Goal: Share content

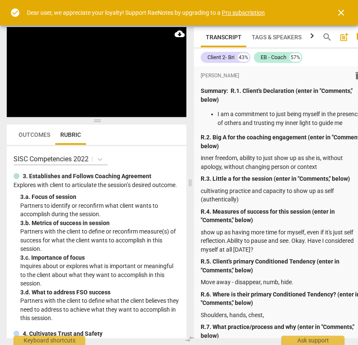
click at [344, 11] on span "close" at bounding box center [341, 13] width 10 height 10
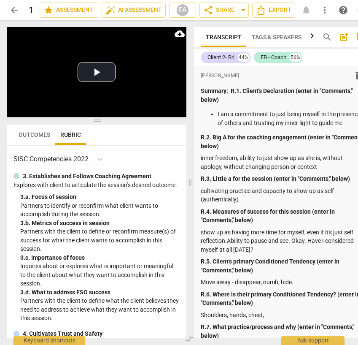
click at [13, 11] on span "arrow_back" at bounding box center [14, 10] width 10 height 10
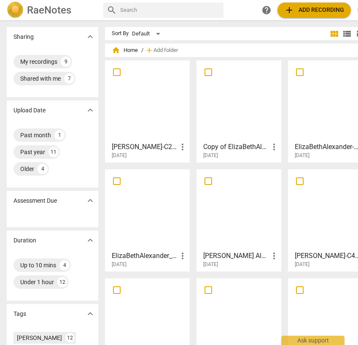
click at [181, 146] on span "more_vert" at bounding box center [183, 147] width 10 height 10
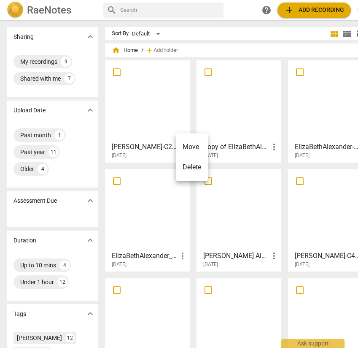
click at [143, 148] on div at bounding box center [179, 174] width 358 height 348
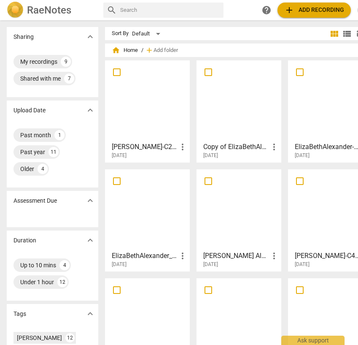
click at [133, 147] on h3 "[PERSON_NAME]-C2-S12-8252025" at bounding box center [145, 147] width 66 height 10
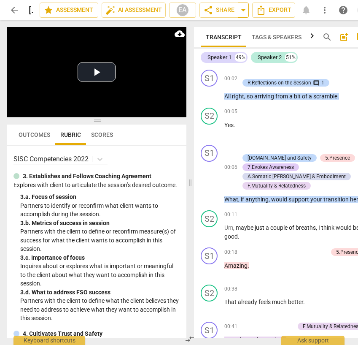
click at [241, 9] on span "arrow_drop_down" at bounding box center [243, 10] width 10 height 10
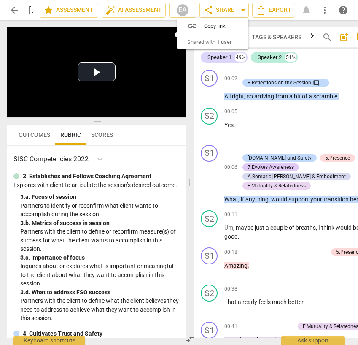
click at [219, 43] on span "Shared with 1 user" at bounding box center [209, 42] width 44 height 8
click at [219, 11] on span "share Share" at bounding box center [218, 10] width 31 height 10
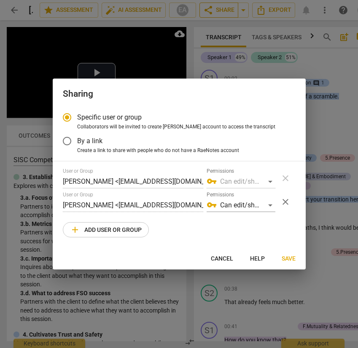
radio input "false"
